Goal: Book appointment/travel/reservation

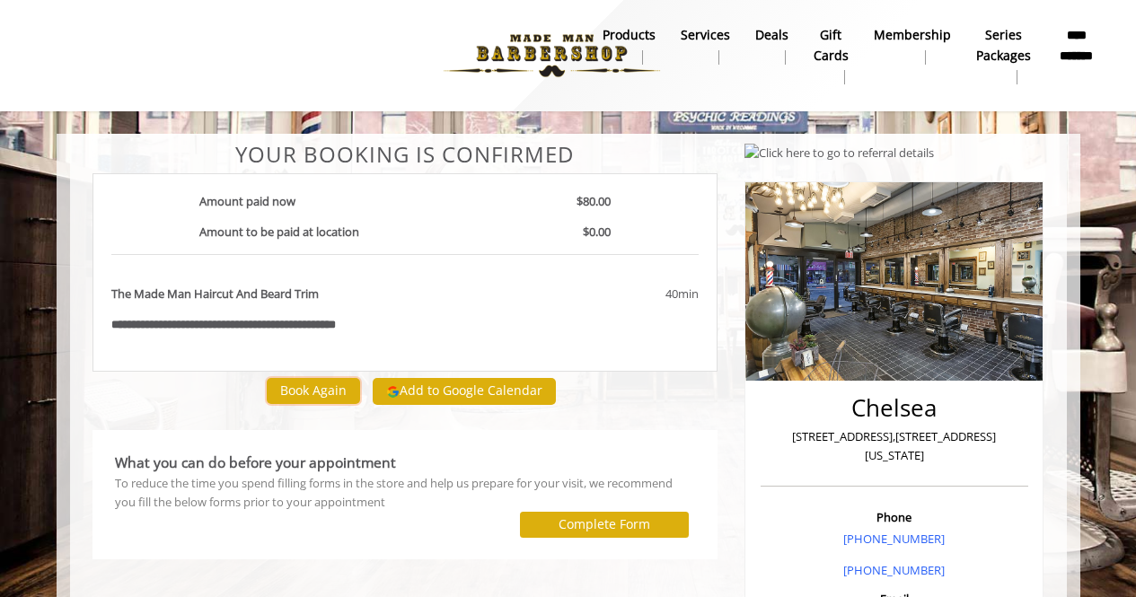
click at [327, 402] on button "Book Again" at bounding box center [313, 391] width 93 height 26
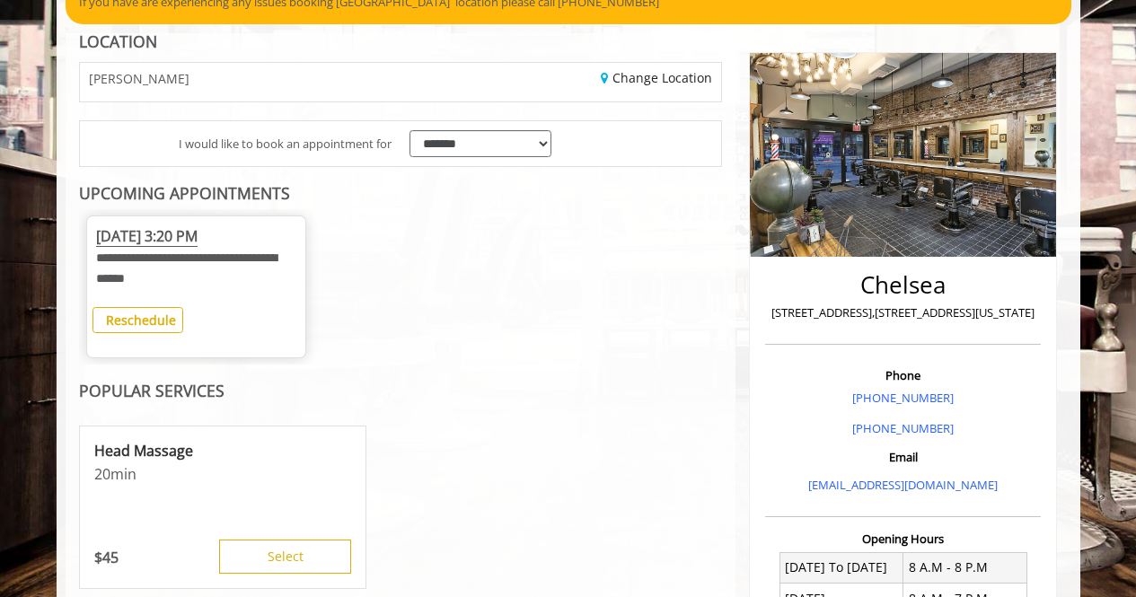
scroll to position [170, 0]
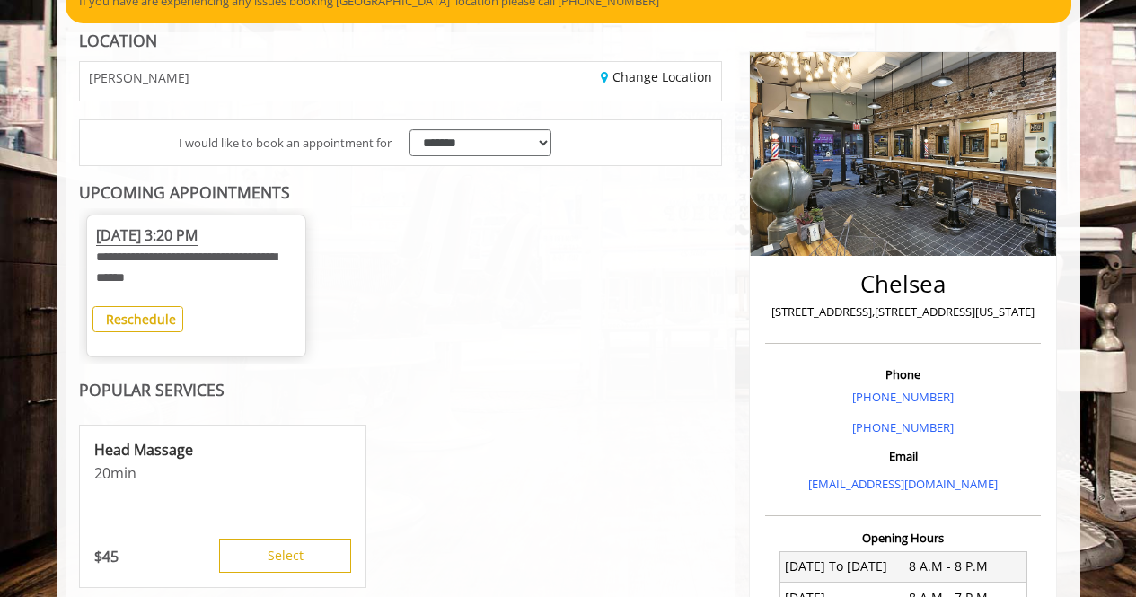
click at [167, 335] on div at bounding box center [196, 336] width 188 height 9
click at [153, 324] on b "Reschedule" at bounding box center [141, 319] width 70 height 17
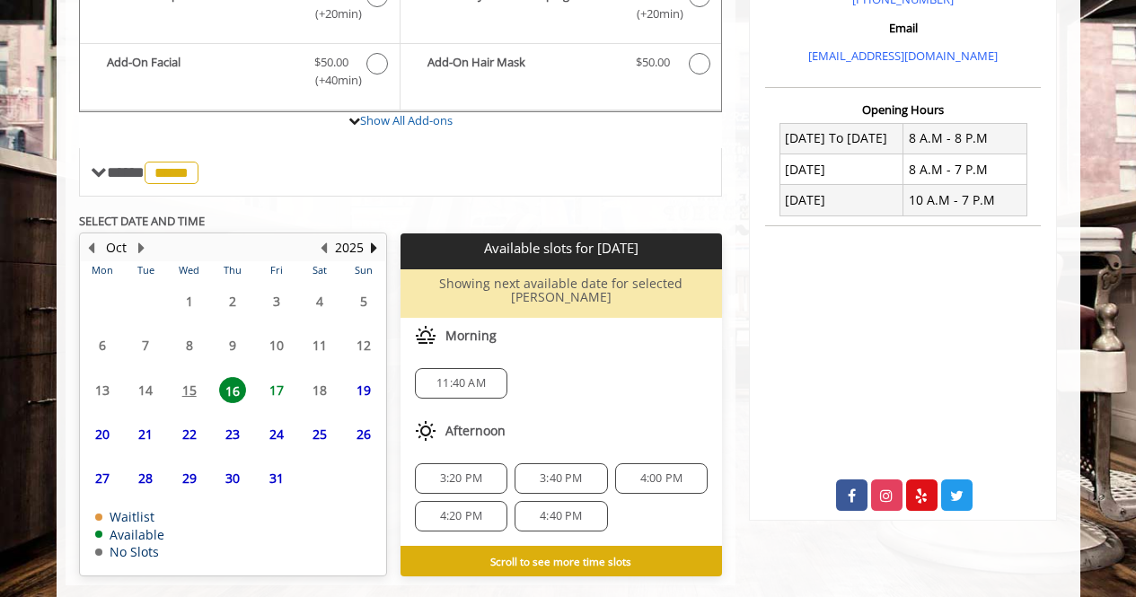
scroll to position [601, 0]
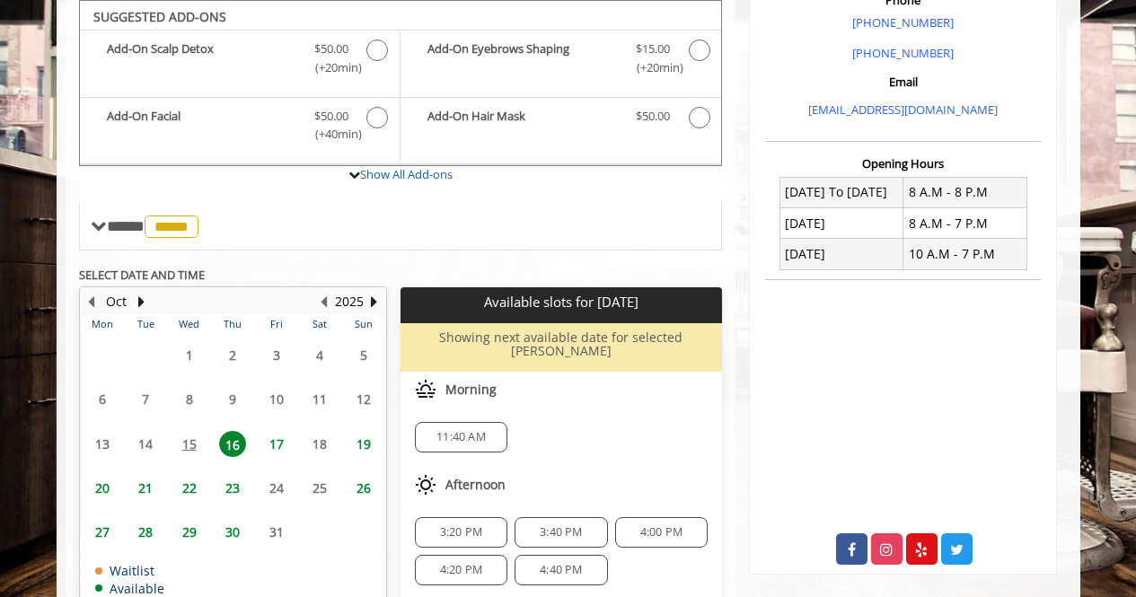
click at [235, 446] on span "16" at bounding box center [232, 444] width 27 height 26
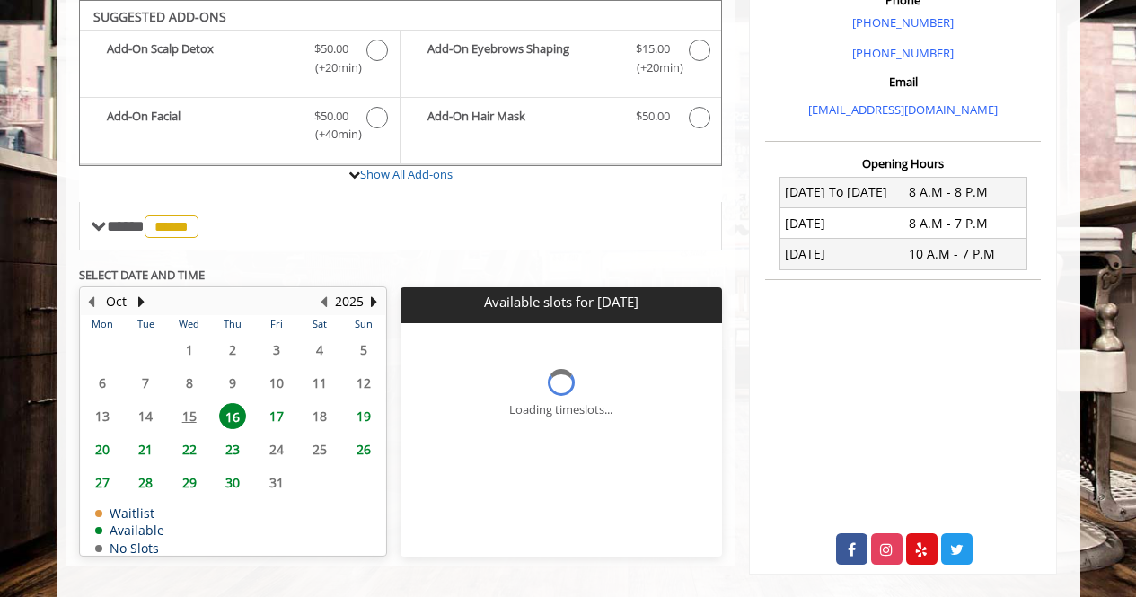
scroll to position [566, 0]
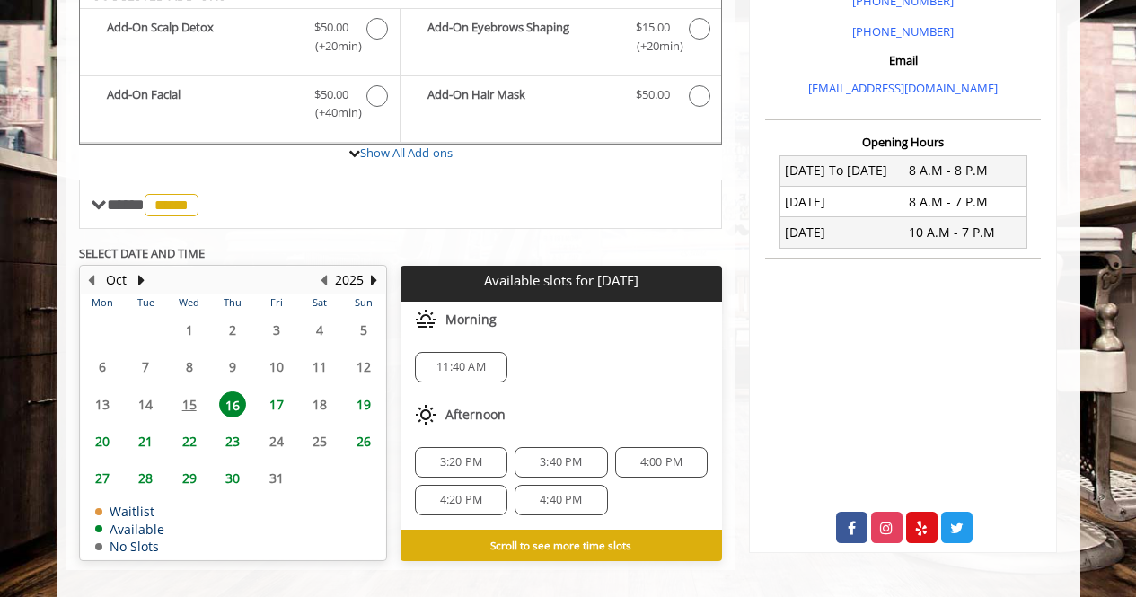
click at [235, 407] on span "16" at bounding box center [232, 404] width 27 height 26
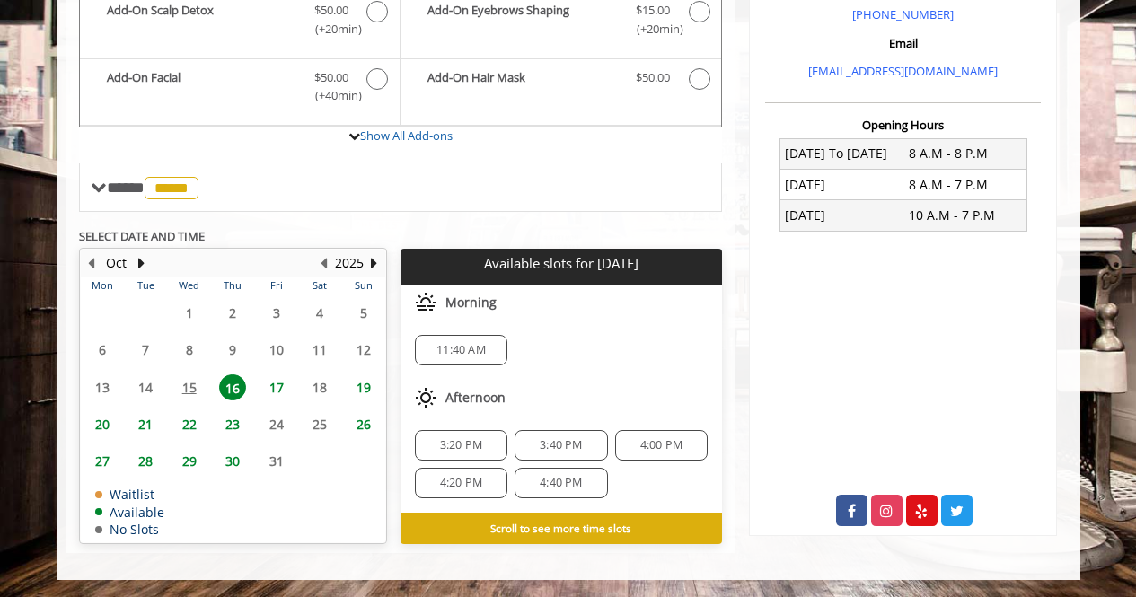
click at [233, 383] on span "16" at bounding box center [232, 387] width 27 height 26
click at [548, 524] on b "Scroll to see more time slots" at bounding box center [560, 528] width 141 height 14
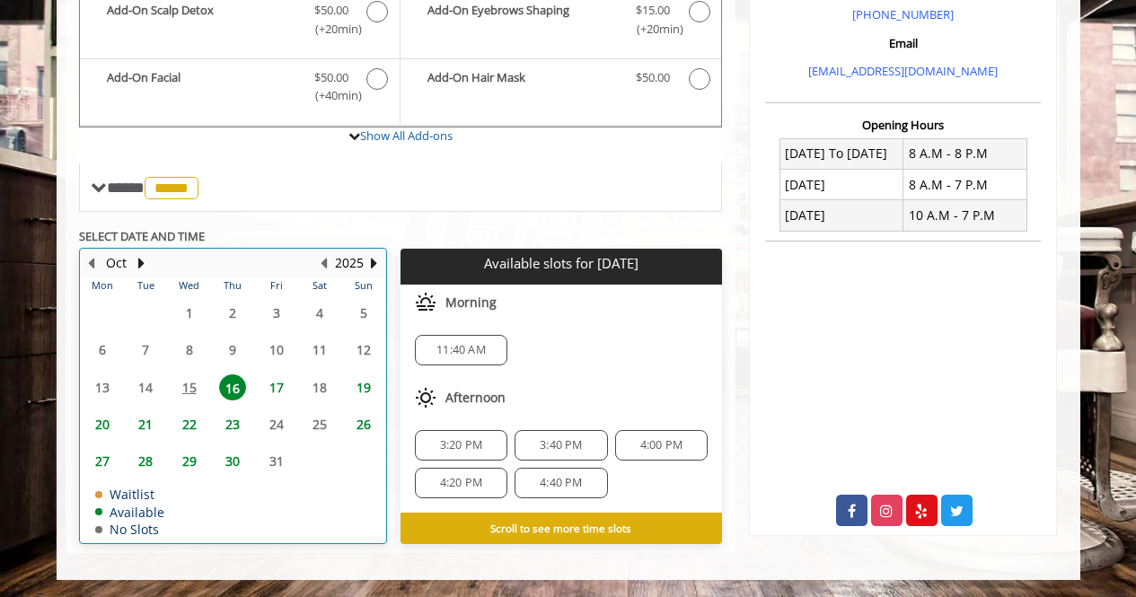
click at [180, 391] on table "Mon Tue Wed Thu Fri Sat Sun 29 30 1 2 3 4 5 6 7 8 9 10 11 12 13 14 15 16 17 18 …" at bounding box center [233, 410] width 304 height 266
click at [183, 390] on table "Mon Tue Wed Thu Fri Sat Sun 29 30 1 2 3 4 5 6 7 8 9 10 11 12 13 14 15 16 17 18 …" at bounding box center [233, 410] width 304 height 266
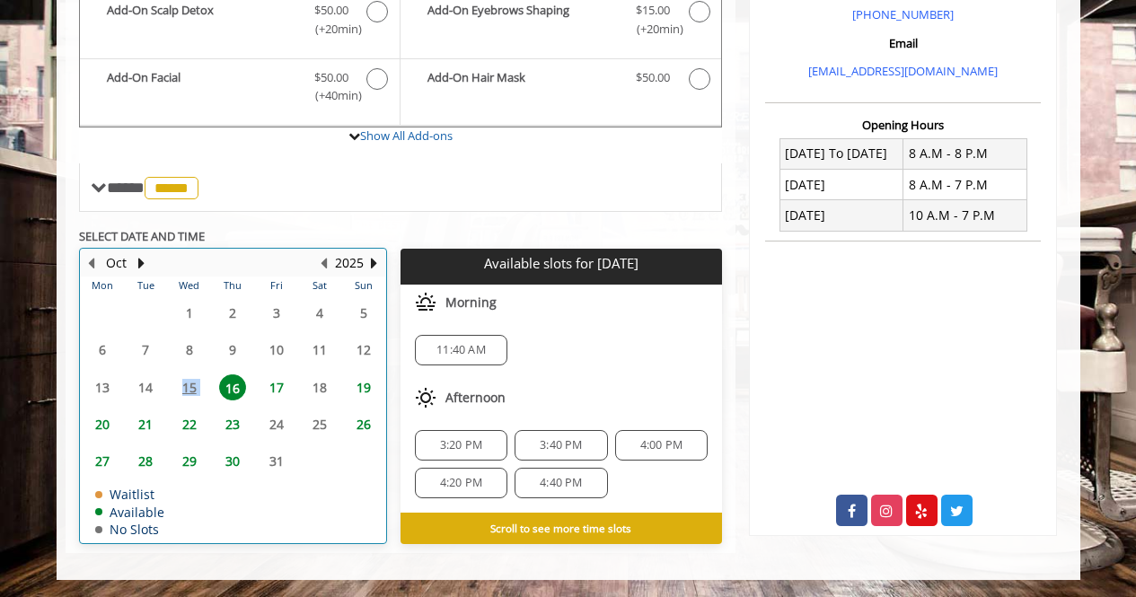
click at [183, 390] on table "Mon Tue Wed Thu Fri Sat Sun 29 30 1 2 3 4 5 6 7 8 9 10 11 12 13 14 15 16 17 18 …" at bounding box center [233, 410] width 304 height 266
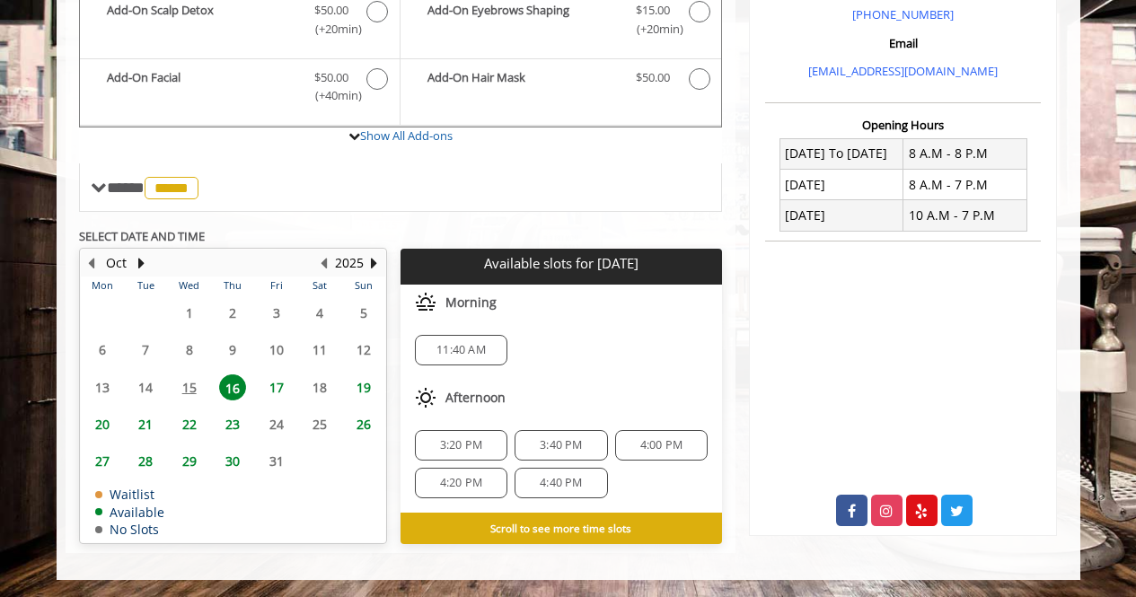
click at [272, 388] on span "17" at bounding box center [276, 387] width 27 height 26
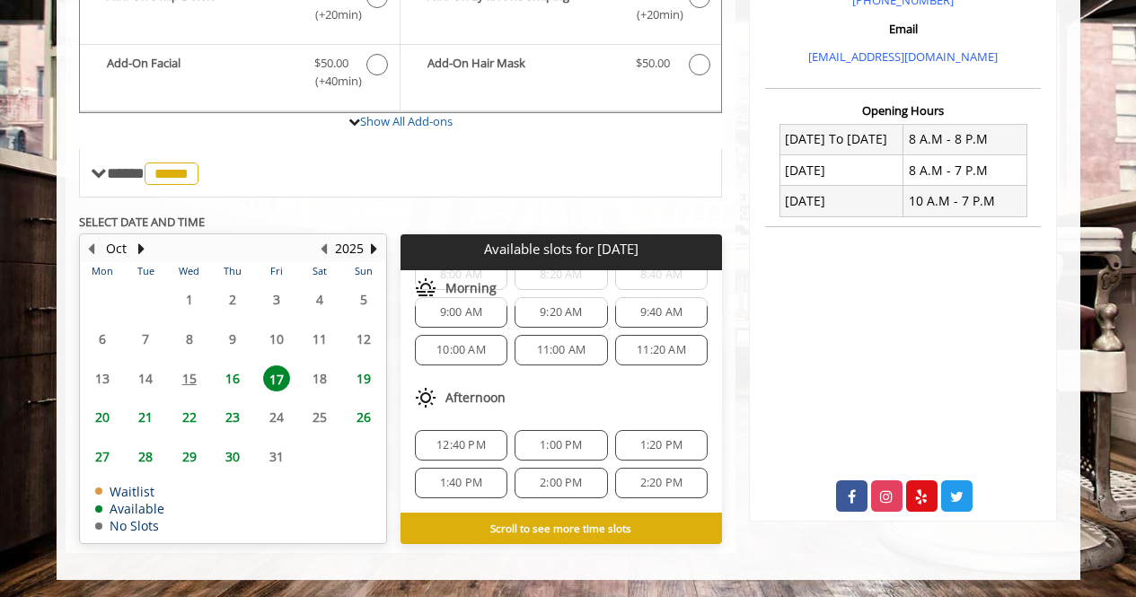
scroll to position [0, 0]
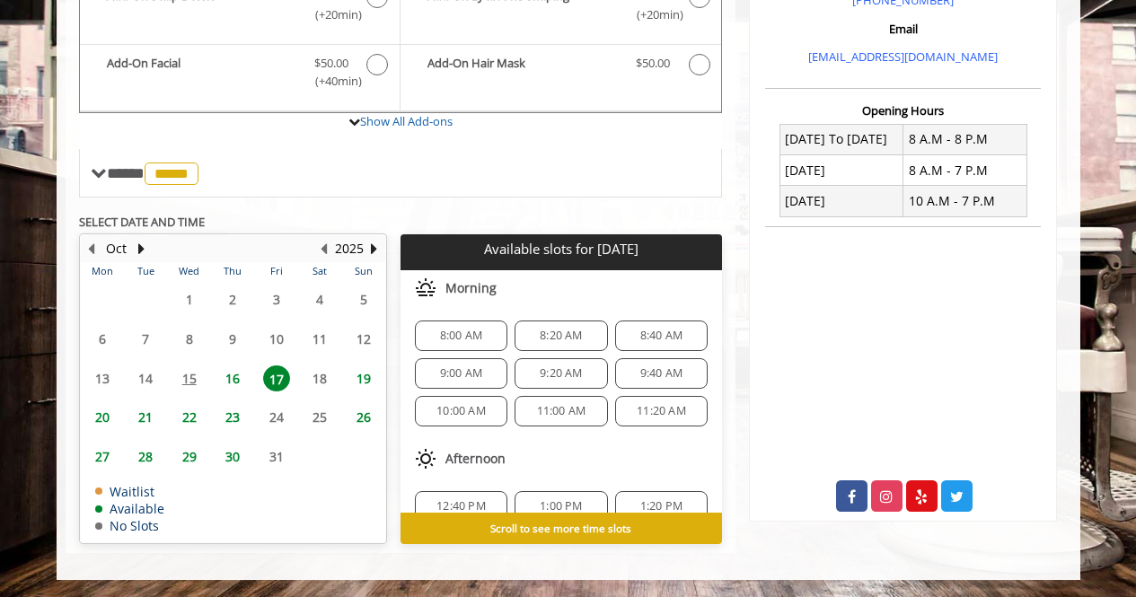
click at [238, 385] on span "16" at bounding box center [232, 378] width 27 height 26
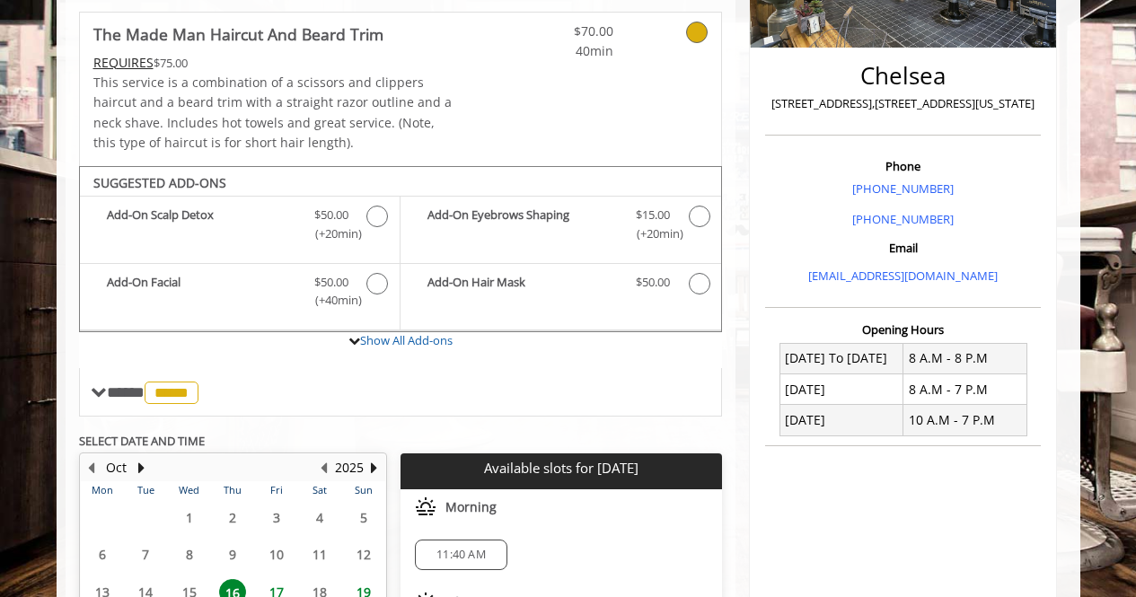
scroll to position [371, 0]
